Goal: Task Accomplishment & Management: Manage account settings

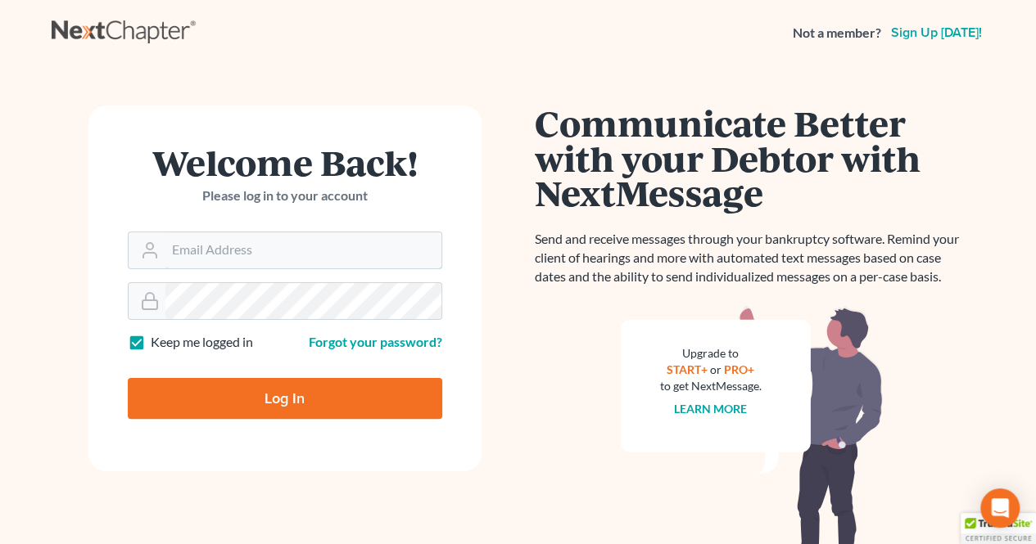
type input "[EMAIL_ADDRESS][DOMAIN_NAME]"
click at [346, 384] on input "Log In" at bounding box center [285, 398] width 314 height 41
type input "Thinking..."
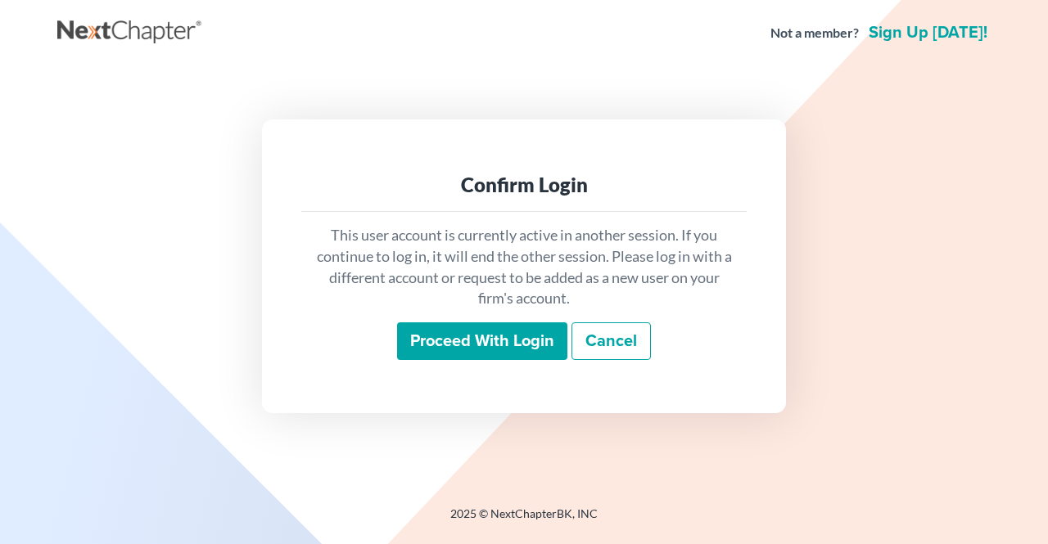
click at [452, 303] on p "This user account is currently active in another session. If you continue to lo…" at bounding box center [523, 267] width 419 height 84
click at [454, 351] on input "Proceed with login" at bounding box center [482, 342] width 170 height 38
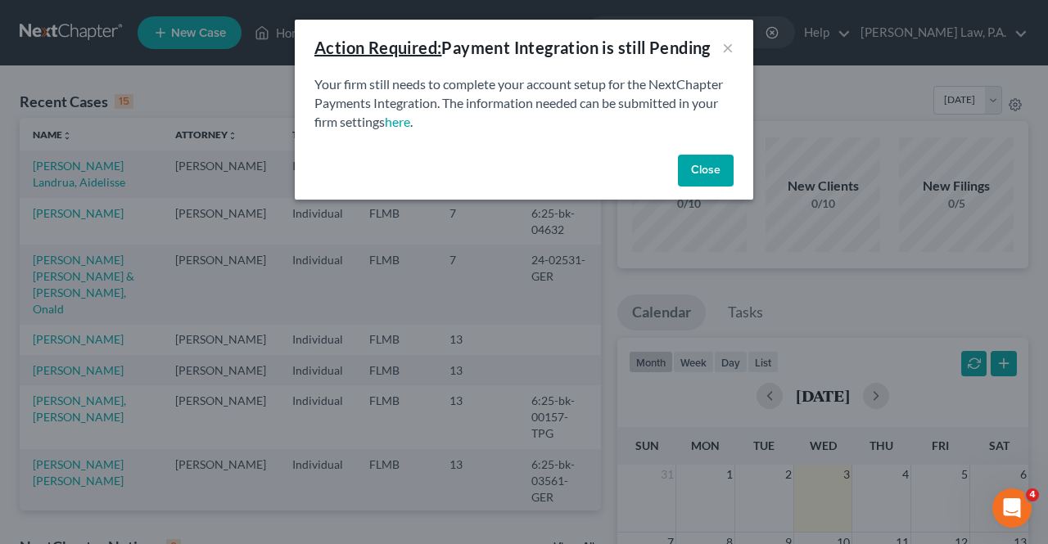
click at [693, 172] on button "Close" at bounding box center [706, 171] width 56 height 33
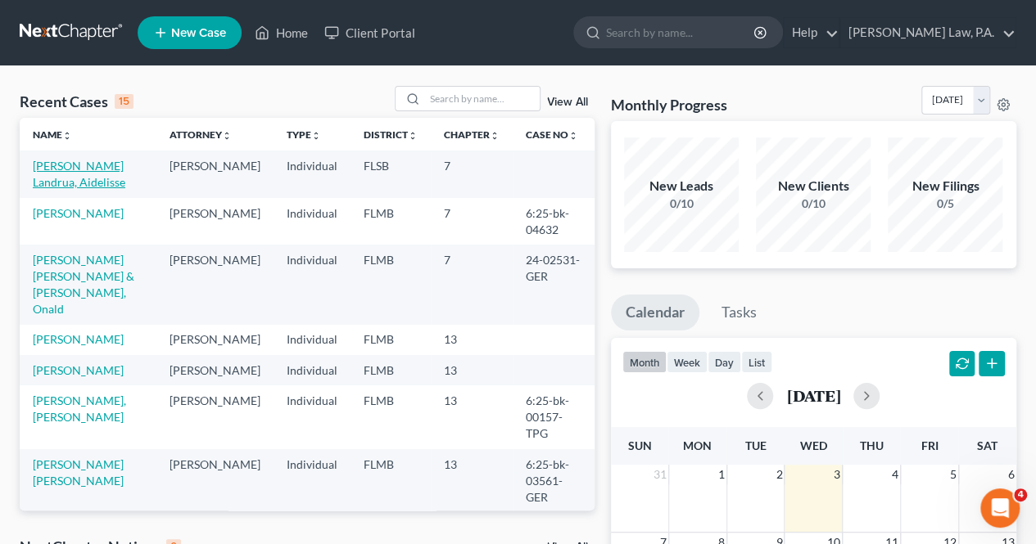
click at [100, 166] on link "Hartberger Landrua, Aidelisse" at bounding box center [79, 174] width 93 height 30
select select "10"
select select "1"
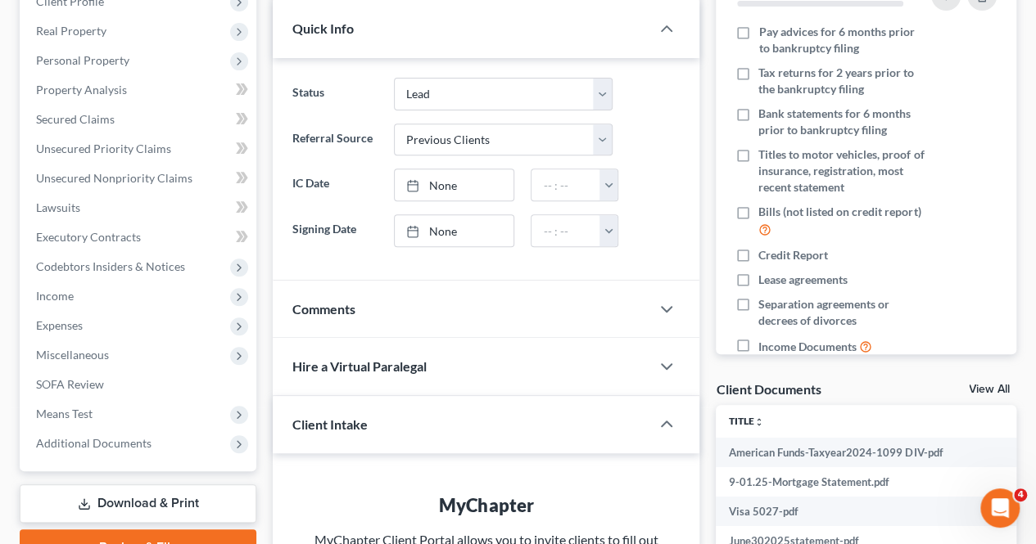
scroll to position [327, 0]
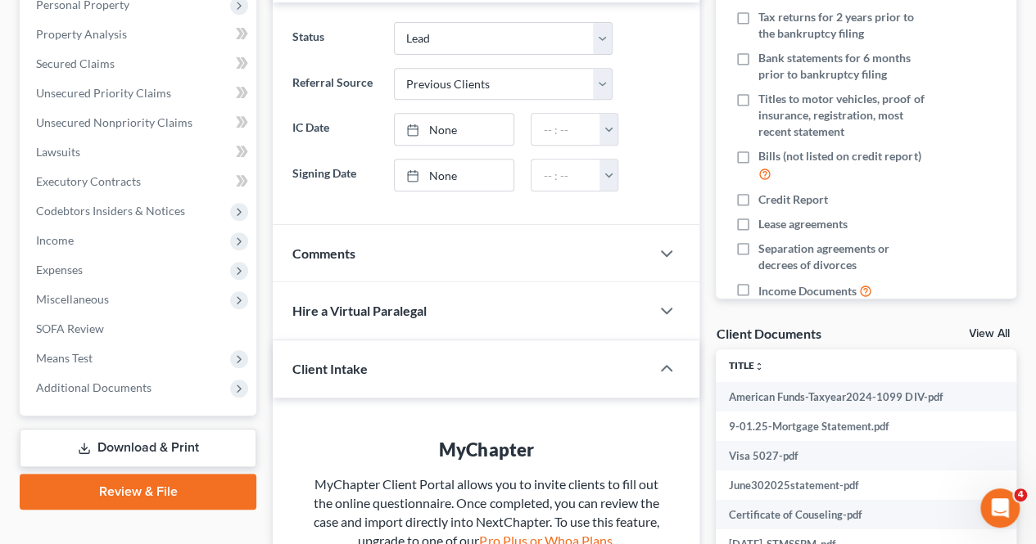
click at [75, 393] on span "Additional Documents" at bounding box center [93, 388] width 115 height 14
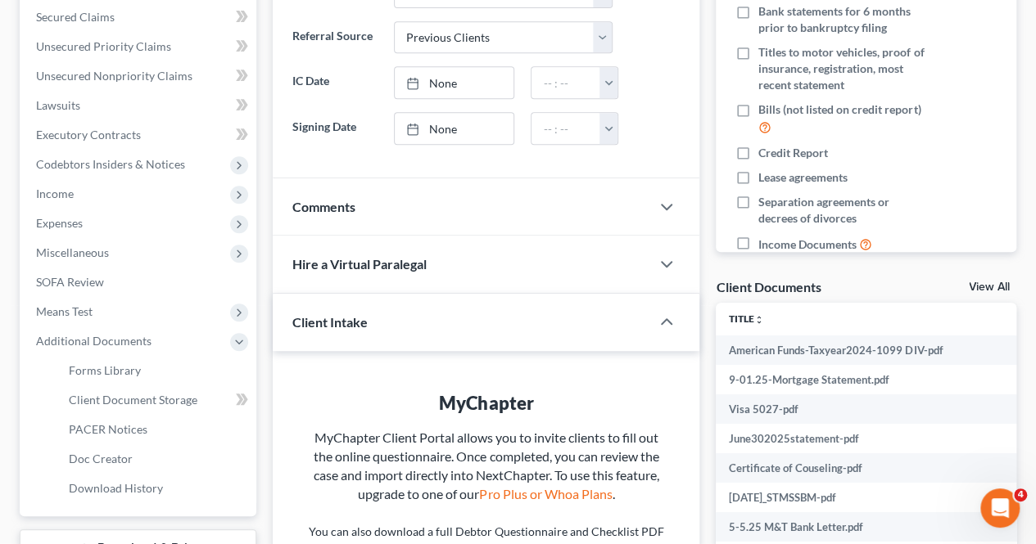
scroll to position [375, 0]
click at [94, 342] on span "Additional Documents" at bounding box center [93, 340] width 115 height 14
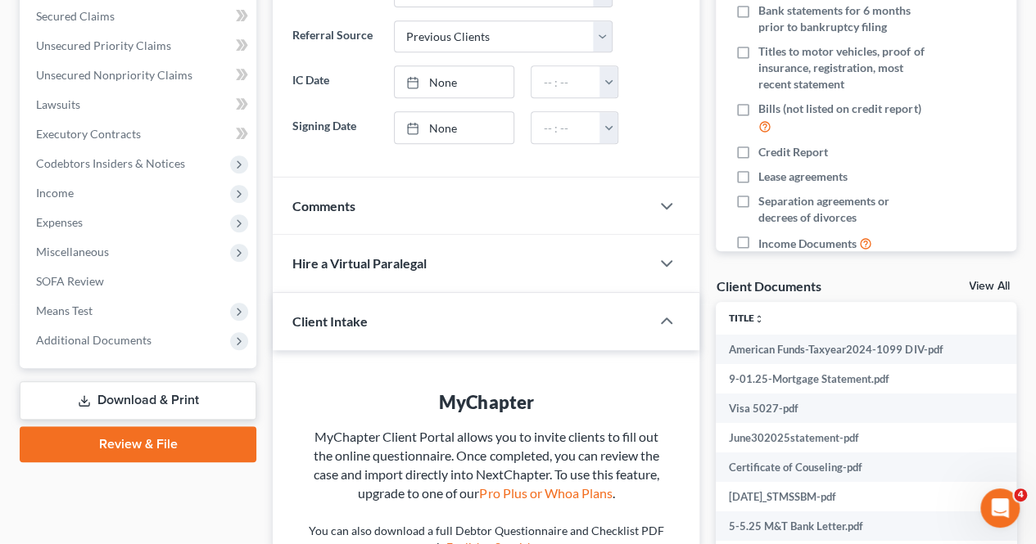
click at [94, 342] on span "Additional Documents" at bounding box center [93, 340] width 115 height 14
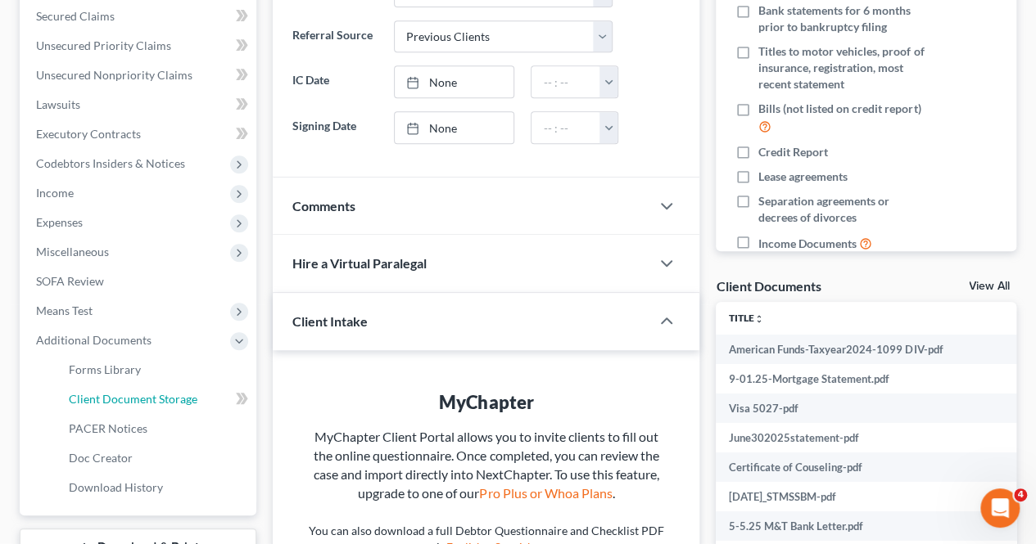
click at [127, 405] on link "Client Document Storage" at bounding box center [156, 399] width 201 height 29
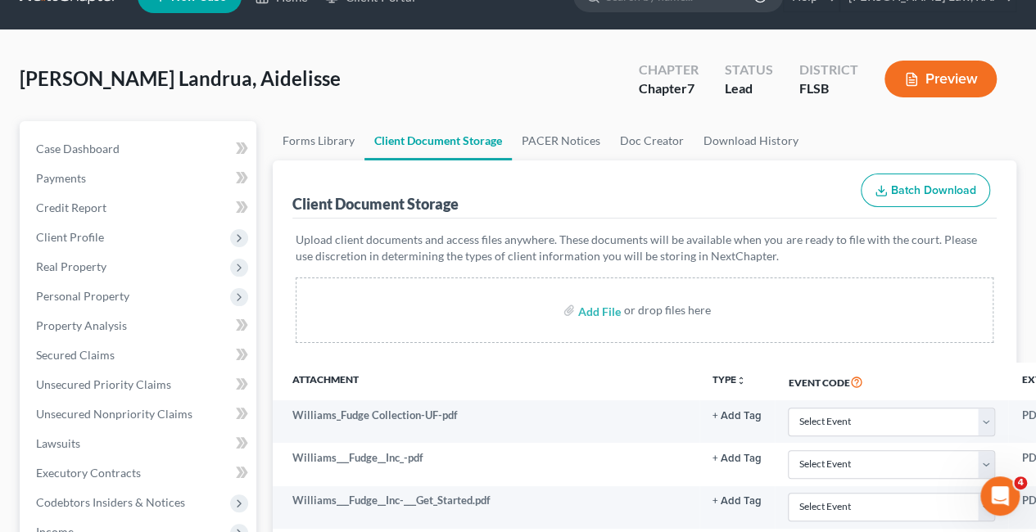
scroll to position [21, 0]
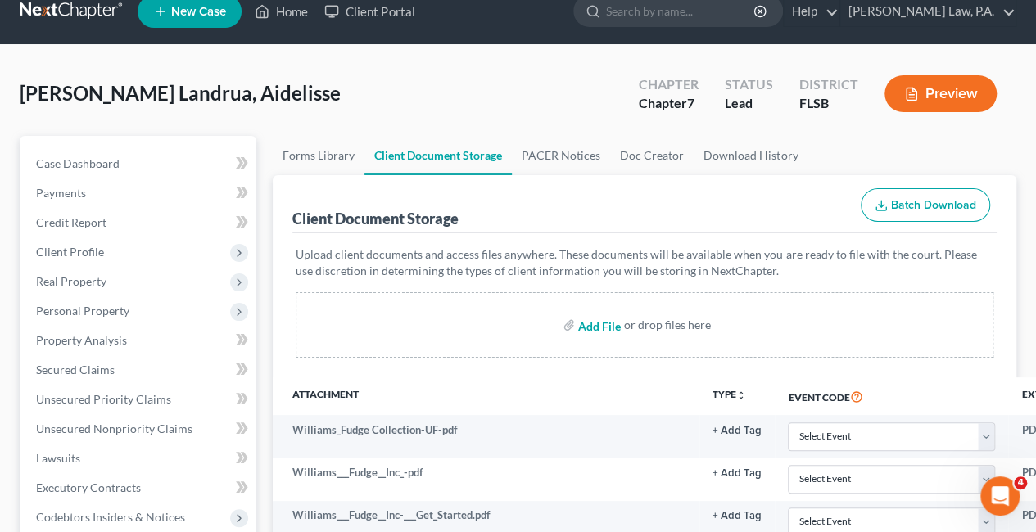
click at [598, 323] on input "file" at bounding box center [597, 324] width 39 height 29
type input "C:\fakepath\2022 Tax Return.pdf"
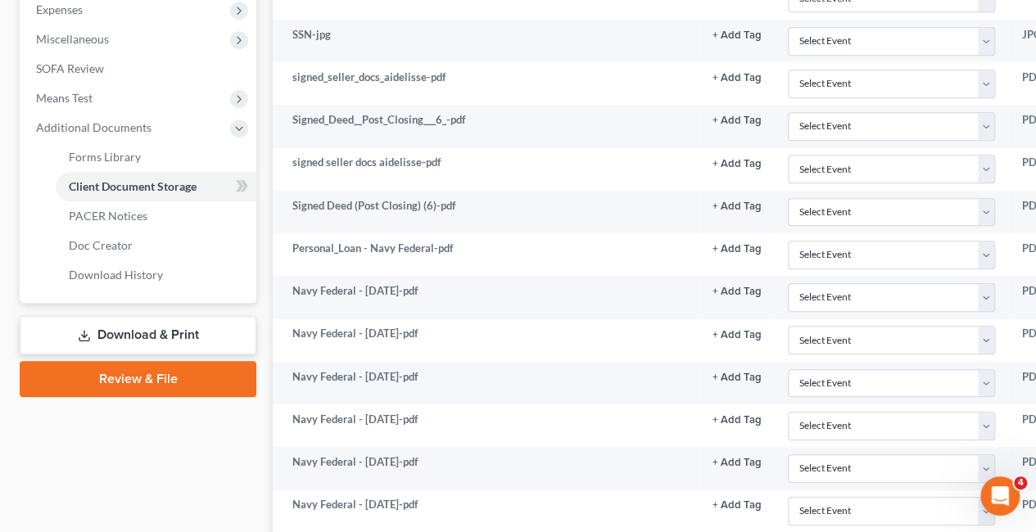
scroll to position [0, 0]
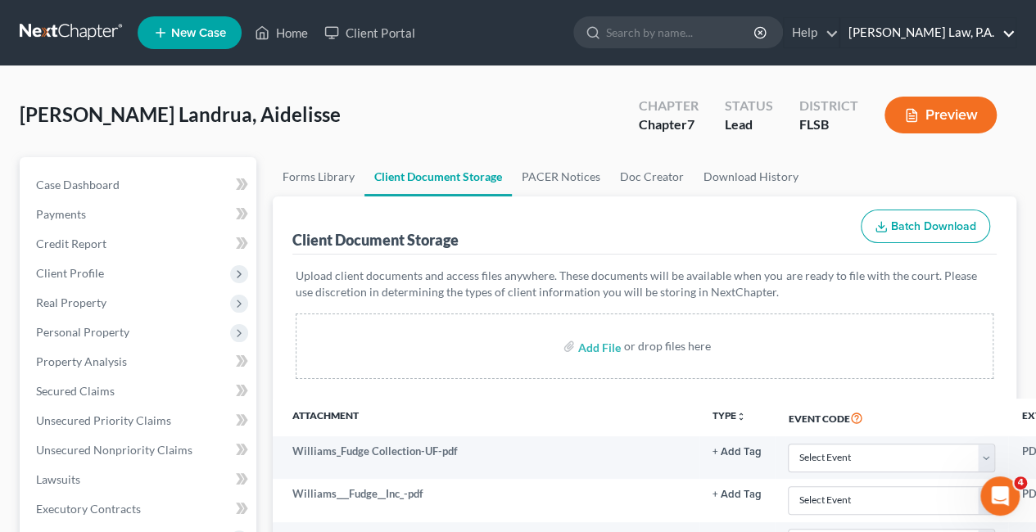
click at [996, 35] on link "Robles Cruz Law, P.A." at bounding box center [927, 32] width 175 height 29
